Goal: Check status: Check status

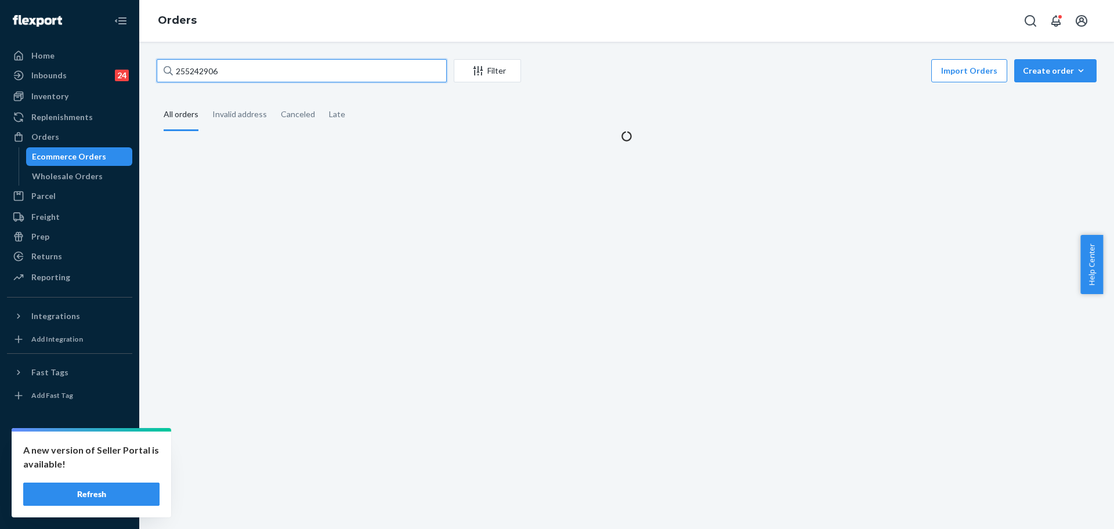
click at [265, 66] on input "255242906" at bounding box center [302, 70] width 290 height 23
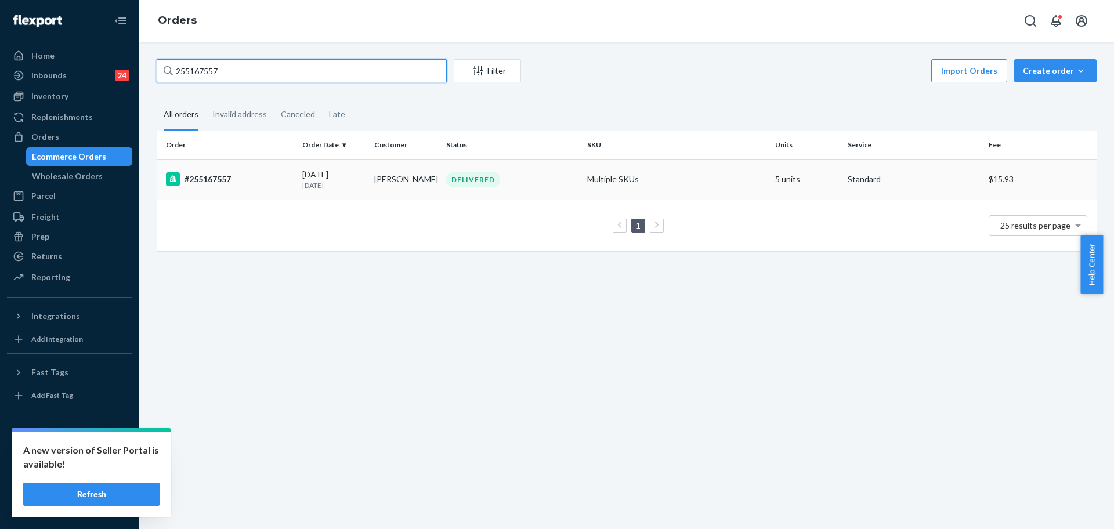
type input "255167557"
click at [343, 179] on div "[DATE] [DATE]" at bounding box center [333, 179] width 63 height 21
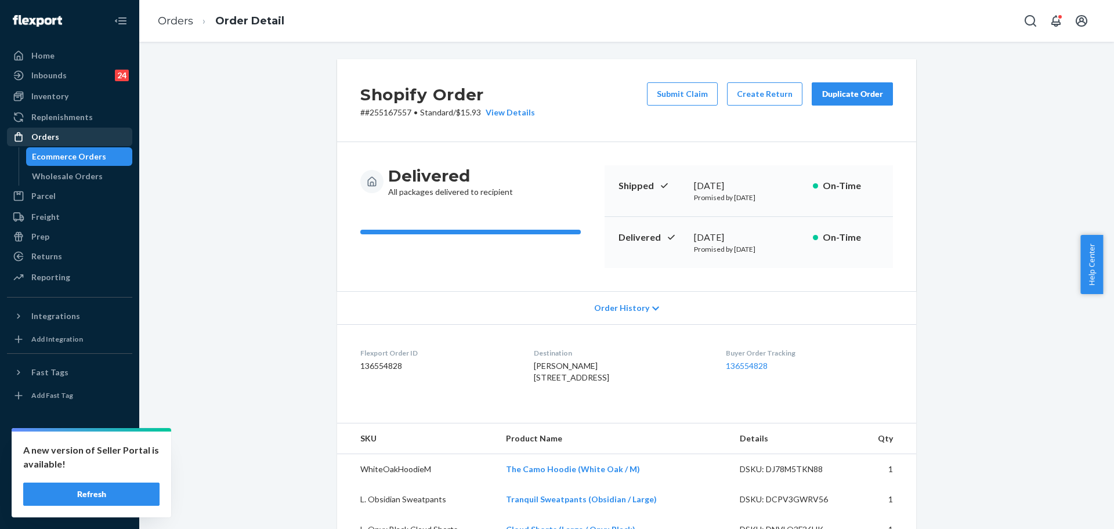
click at [48, 135] on div "Orders" at bounding box center [45, 137] width 28 height 12
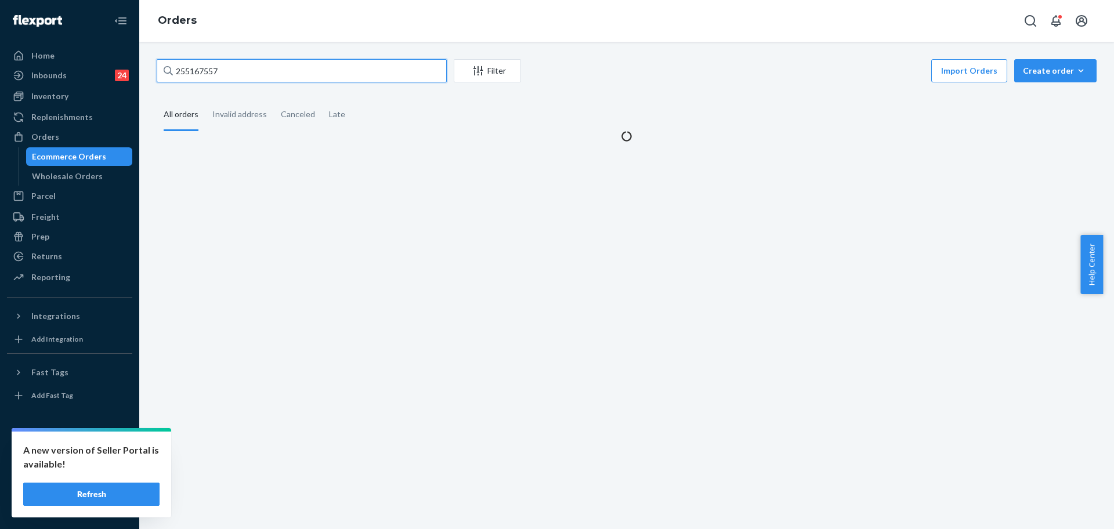
click at [205, 77] on input "255167557" at bounding box center [302, 70] width 290 height 23
paste input "[PERSON_NAME]"
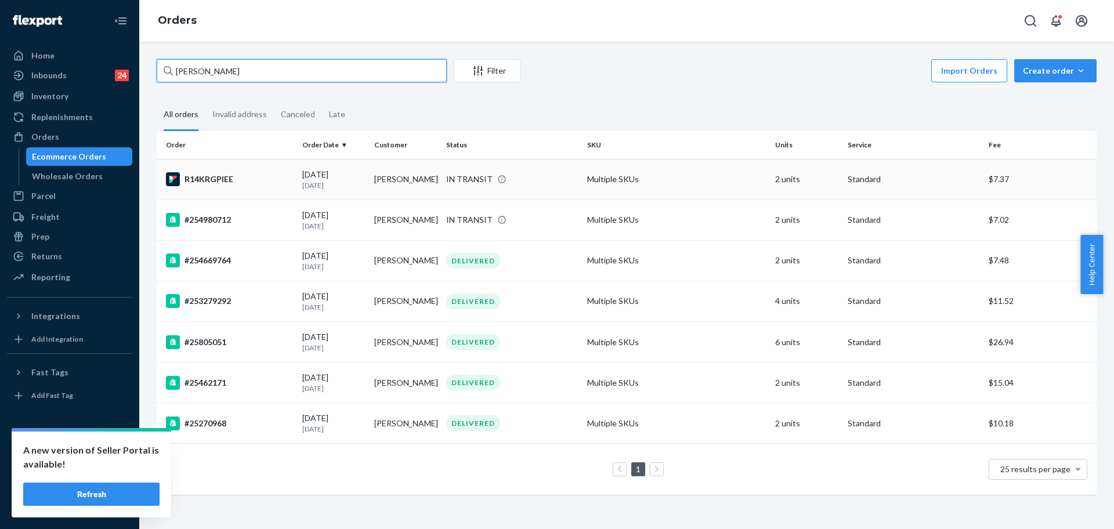
type input "[PERSON_NAME]"
click at [227, 192] on td "R14KRGPIEE" at bounding box center [227, 179] width 141 height 41
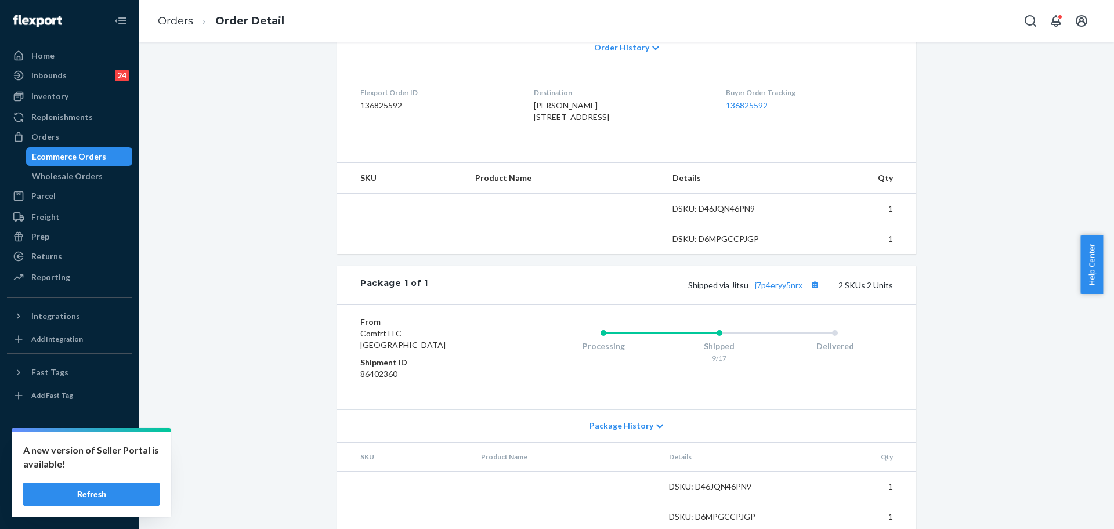
scroll to position [301, 0]
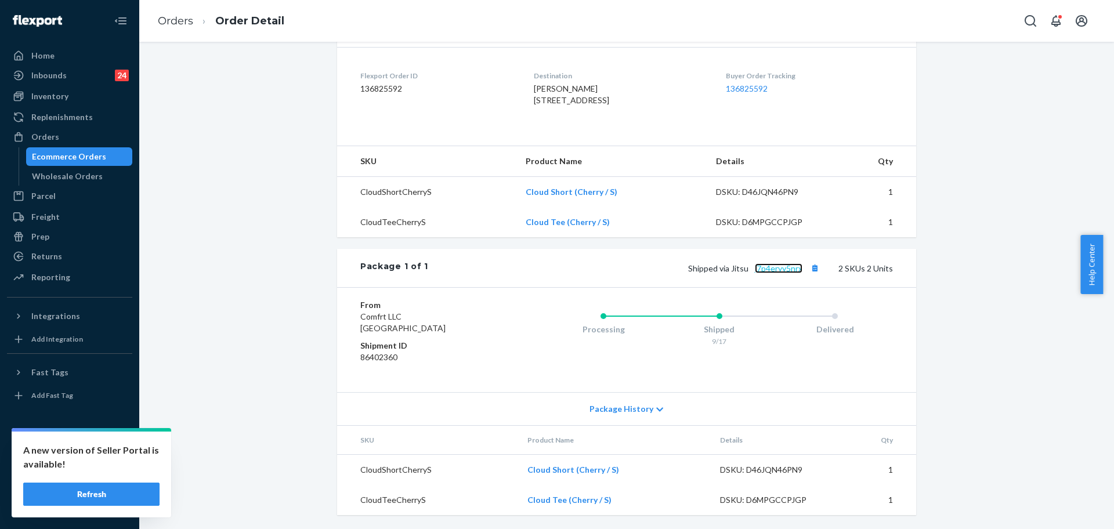
click at [776, 266] on link "j7p4eryy5nrx" at bounding box center [779, 268] width 48 height 10
